Goal: Navigation & Orientation: Understand site structure

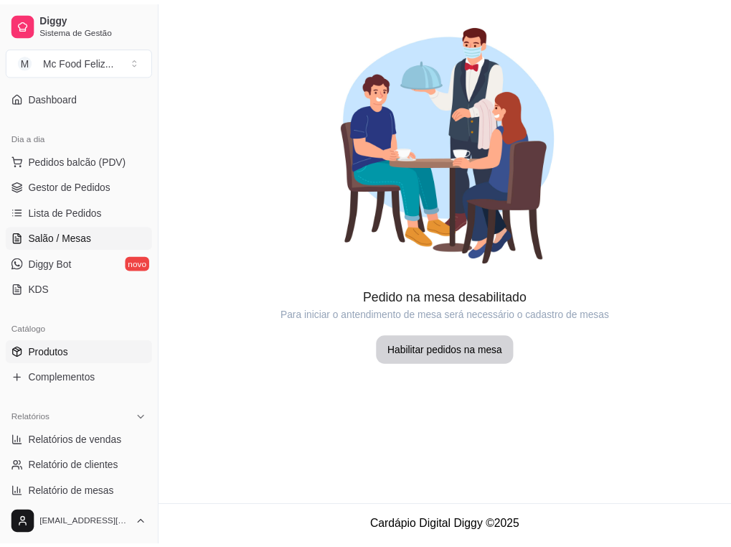
scroll to position [143, 0]
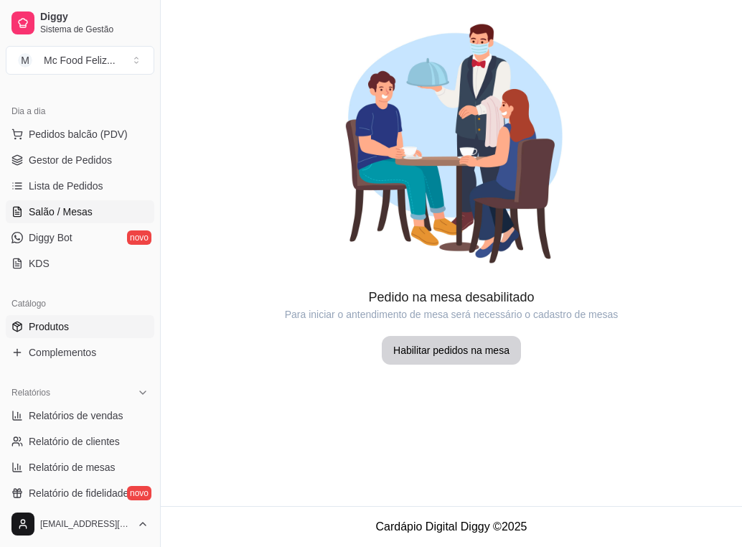
click at [79, 324] on link "Produtos" at bounding box center [80, 326] width 149 height 23
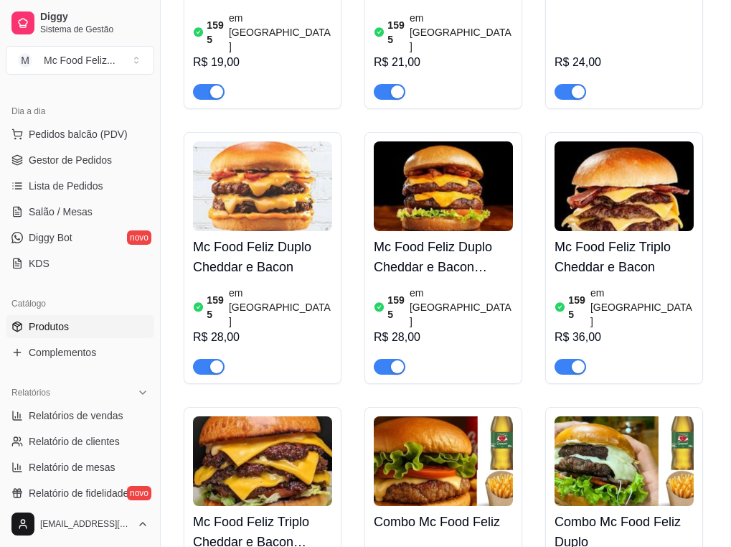
scroll to position [646, 0]
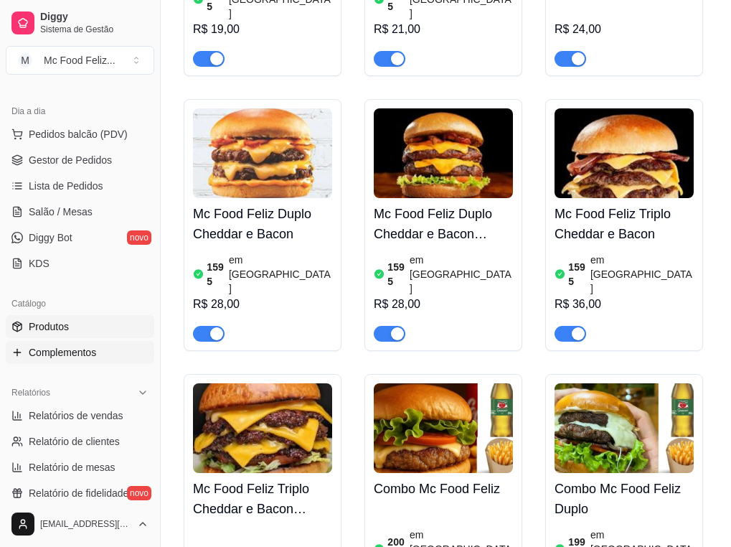
click at [80, 352] on span "Complementos" at bounding box center [62, 352] width 67 height 14
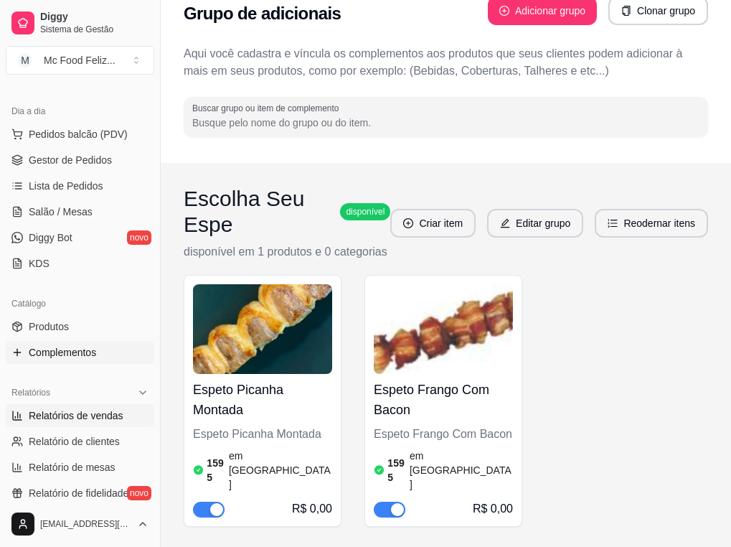
scroll to position [215, 0]
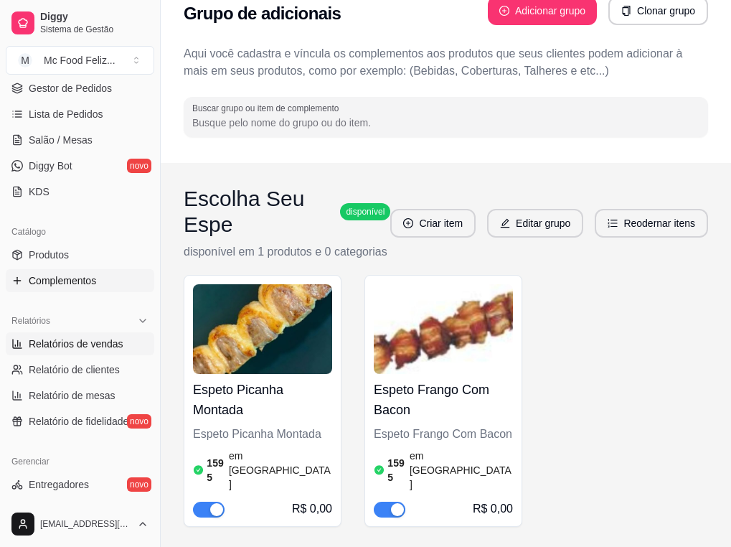
click at [83, 343] on span "Relatórios de vendas" at bounding box center [76, 343] width 95 height 14
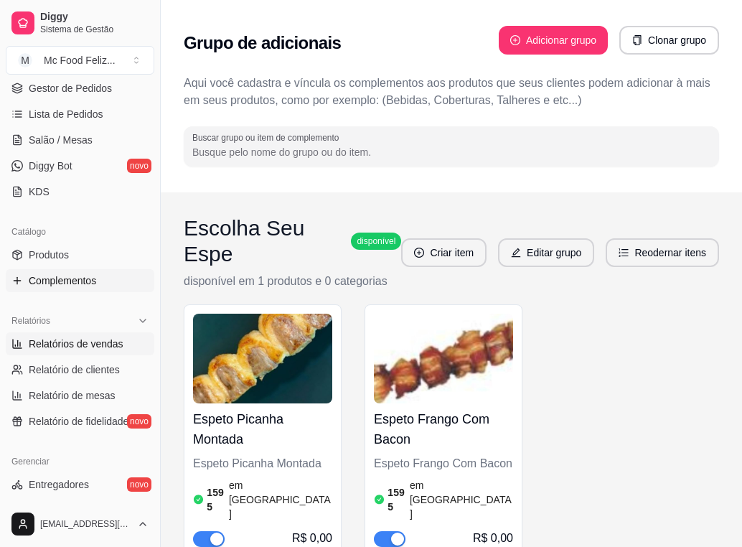
select select "ALL"
select select "0"
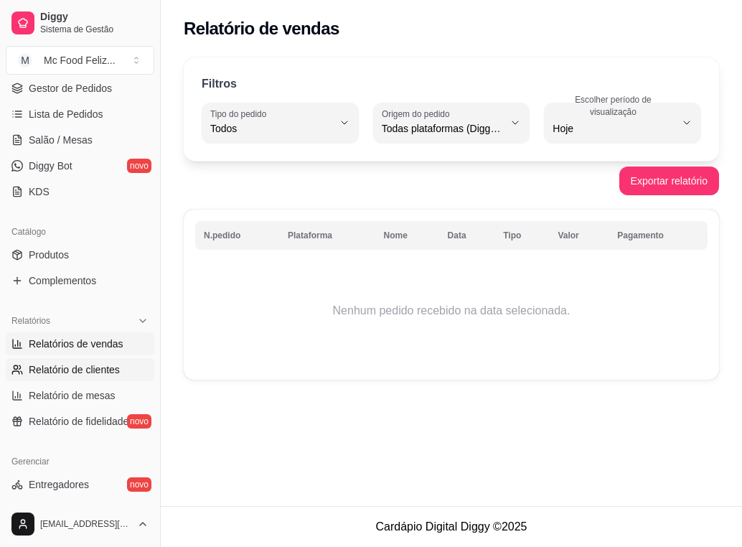
click at [57, 369] on span "Relatório de clientes" at bounding box center [74, 369] width 91 height 14
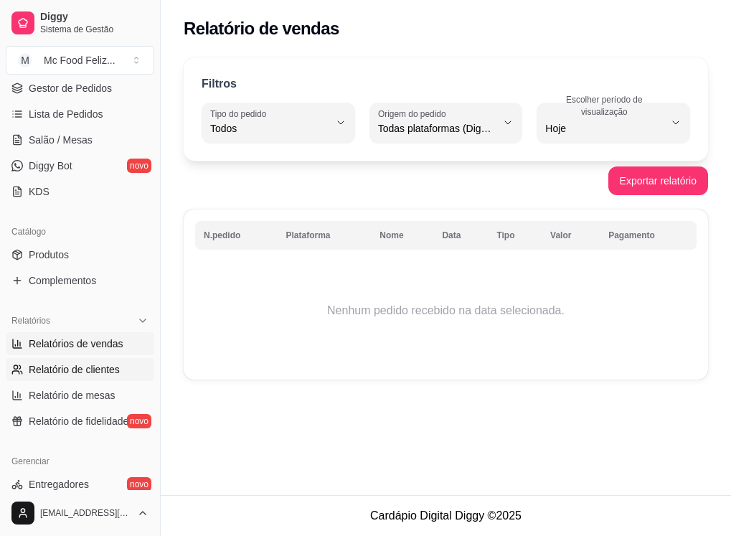
select select "30"
select select "HIGHEST_TOTAL_SPENT_WITH_ORDERS"
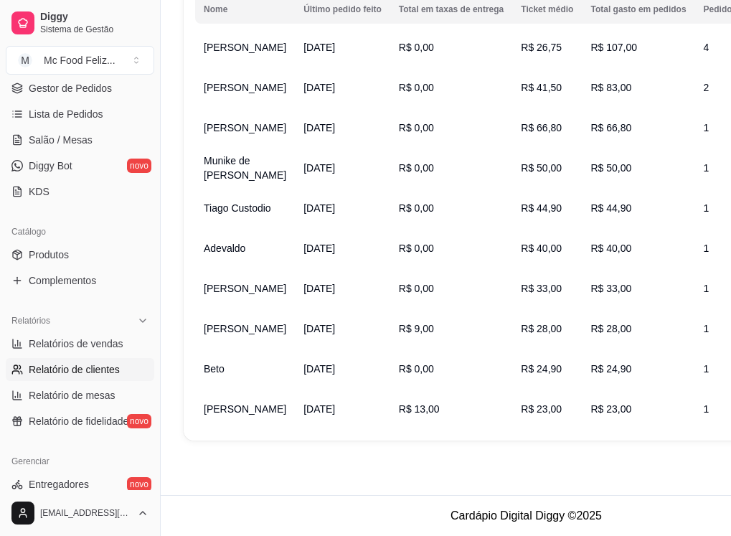
scroll to position [295, 0]
click at [55, 394] on span "Relatório de mesas" at bounding box center [72, 395] width 87 height 14
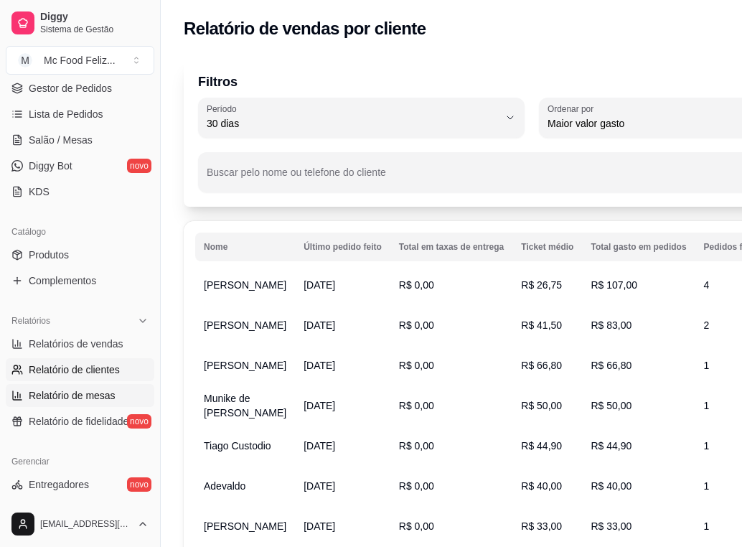
select select "TOTAL_OF_ORDERS"
select select "7"
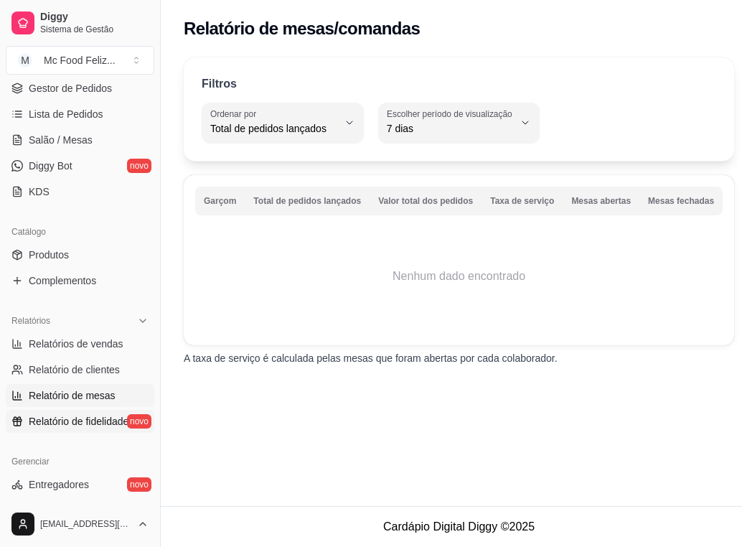
click at [42, 418] on span "Relatório de fidelidade" at bounding box center [79, 421] width 100 height 14
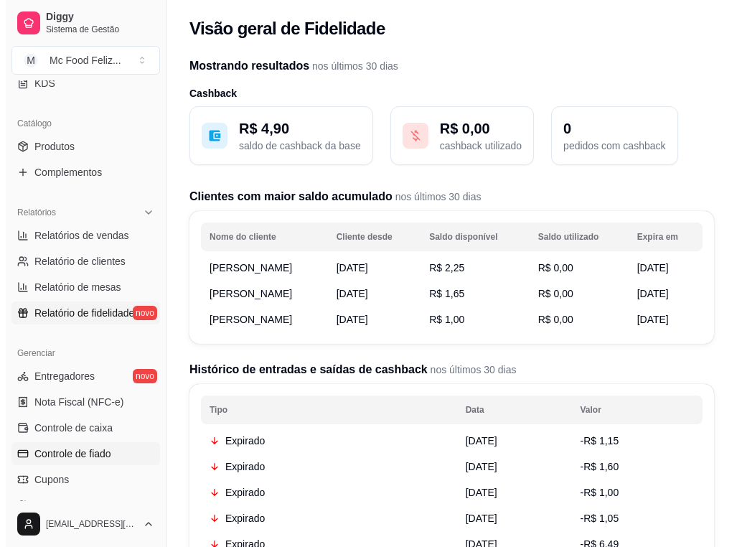
scroll to position [359, 0]
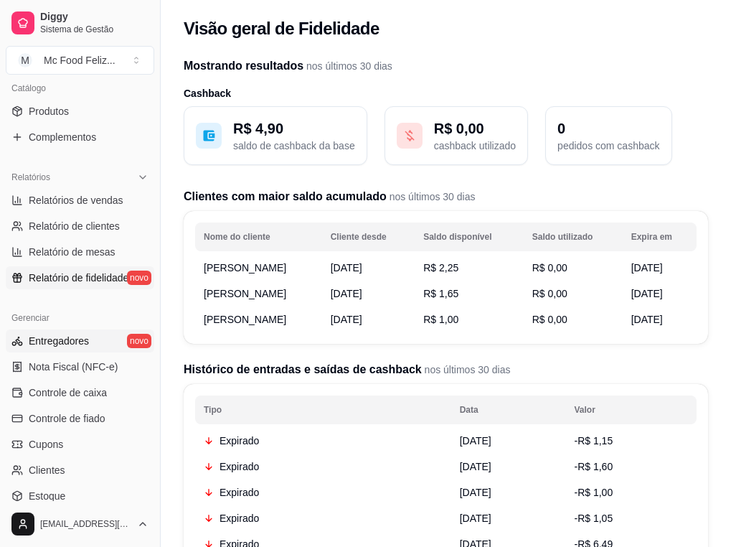
click at [77, 340] on span "Entregadores" at bounding box center [59, 341] width 60 height 14
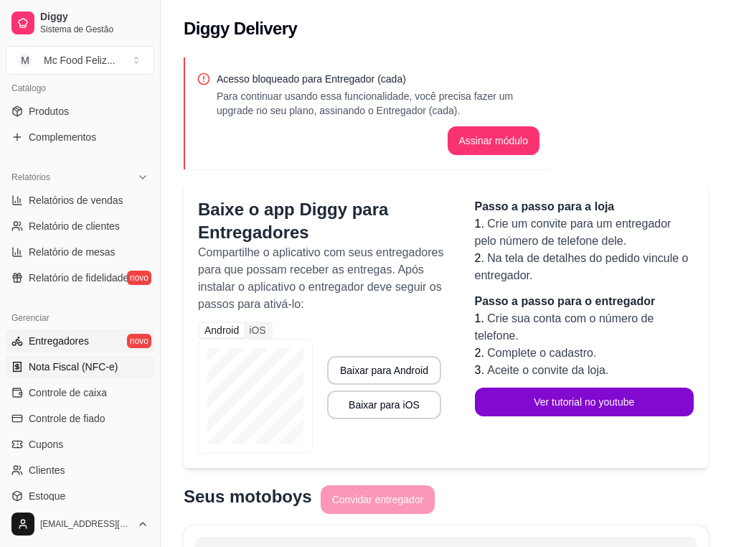
click at [73, 365] on span "Nota Fiscal (NFC-e)" at bounding box center [73, 366] width 89 height 14
